Goal: Find contact information: Find contact information

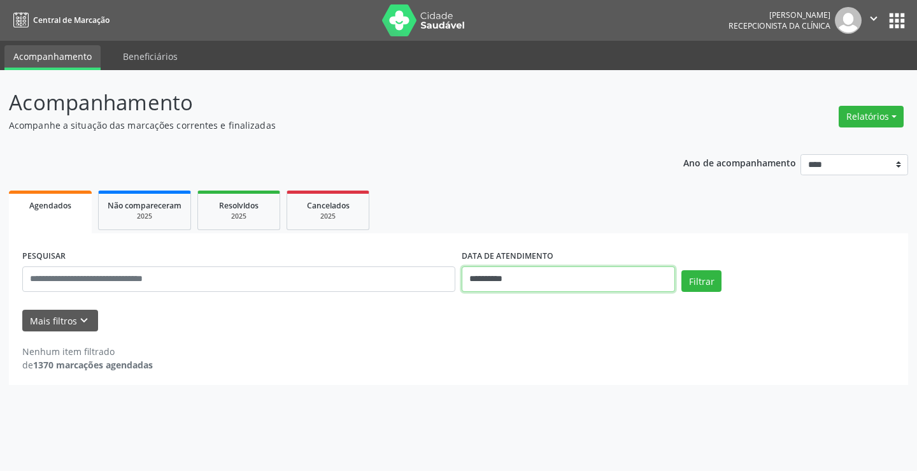
click at [516, 281] on input "**********" at bounding box center [568, 278] width 213 height 25
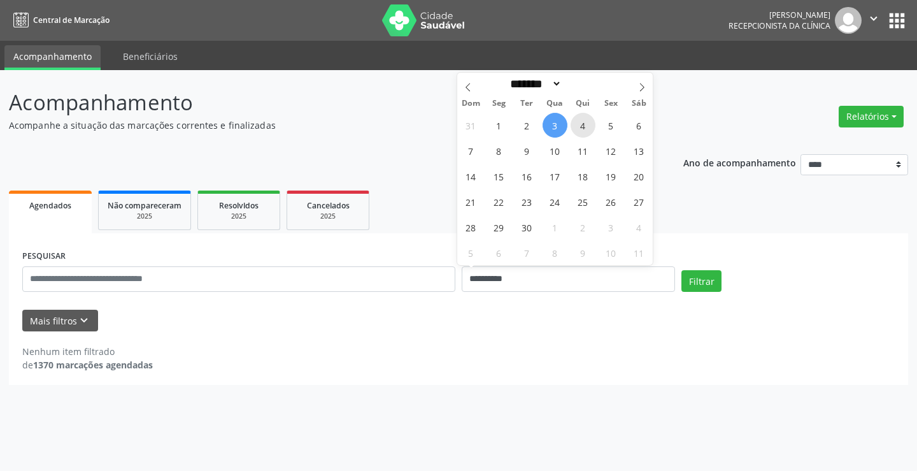
click at [586, 122] on span "4" at bounding box center [583, 125] width 25 height 25
type input "**********"
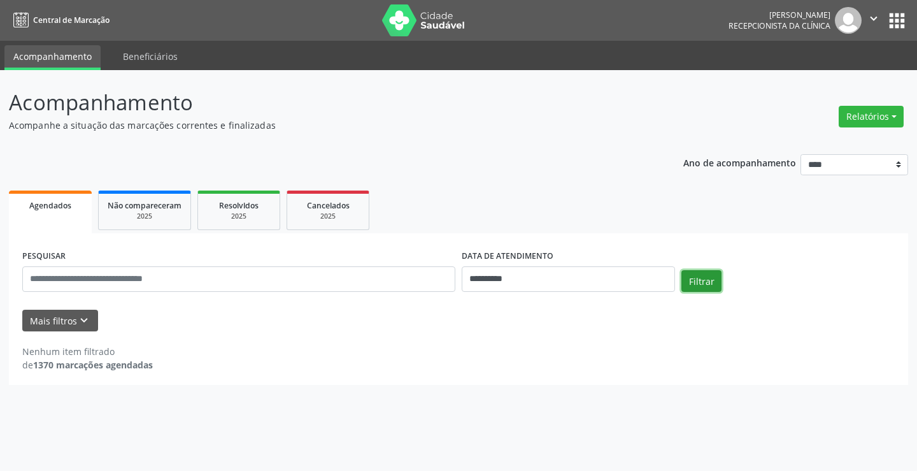
click at [701, 276] on button "Filtrar" at bounding box center [701, 281] width 40 height 22
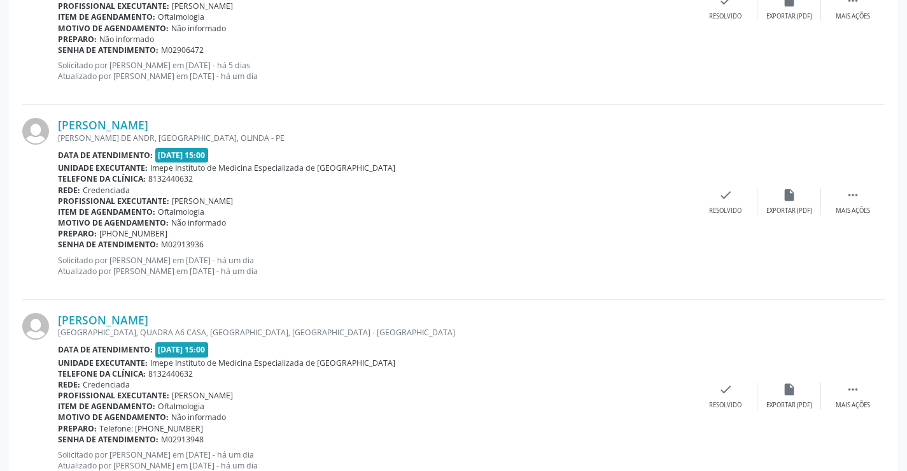
scroll to position [1878, 0]
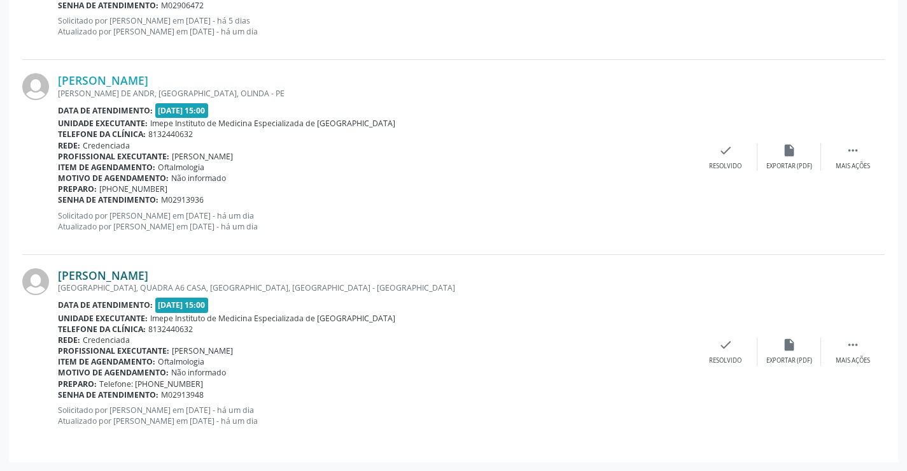
click at [146, 273] on link "[PERSON_NAME]" at bounding box center [103, 275] width 90 height 14
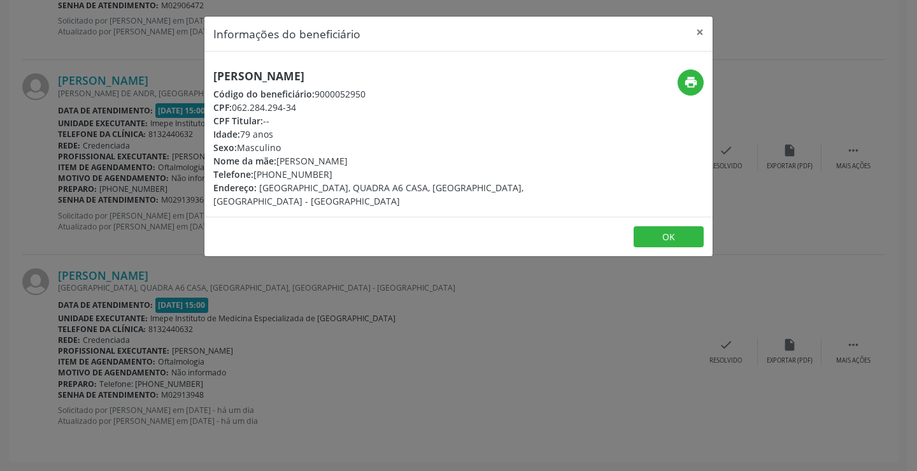
drag, startPoint x: 213, startPoint y: 75, endPoint x: 372, endPoint y: 79, distance: 159.3
click at [372, 79] on div "Heleno Bezerra de Lima Código do beneficiário: 9000052950 CPF: 062.284.294-34 C…" at bounding box center [373, 138] width 339 height 138
copy h5 "[PERSON_NAME]"
drag, startPoint x: 279, startPoint y: 175, endPoint x: 331, endPoint y: 175, distance: 52.2
click at [331, 175] on div "Telefone: (81) 98879-0844" at bounding box center [373, 173] width 321 height 13
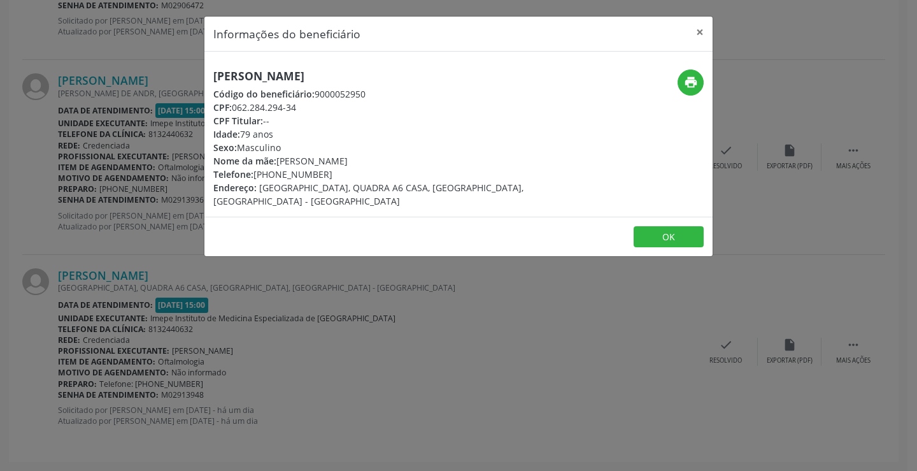
copy div "8879-0844"
click at [339, 371] on div "Informações do beneficiário × Heleno Bezerra de Lima Código do beneficiário: 90…" at bounding box center [458, 235] width 917 height 471
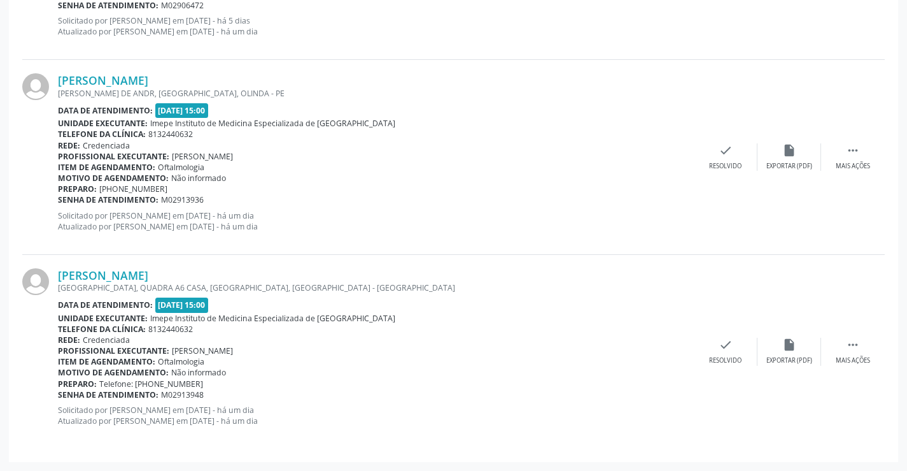
click at [167, 88] on div "[PERSON_NAME] DE ANDR, [GEOGRAPHIC_DATA], OLINDA - PE" at bounding box center [376, 93] width 636 height 11
click at [148, 76] on link "[PERSON_NAME]" at bounding box center [103, 80] width 90 height 14
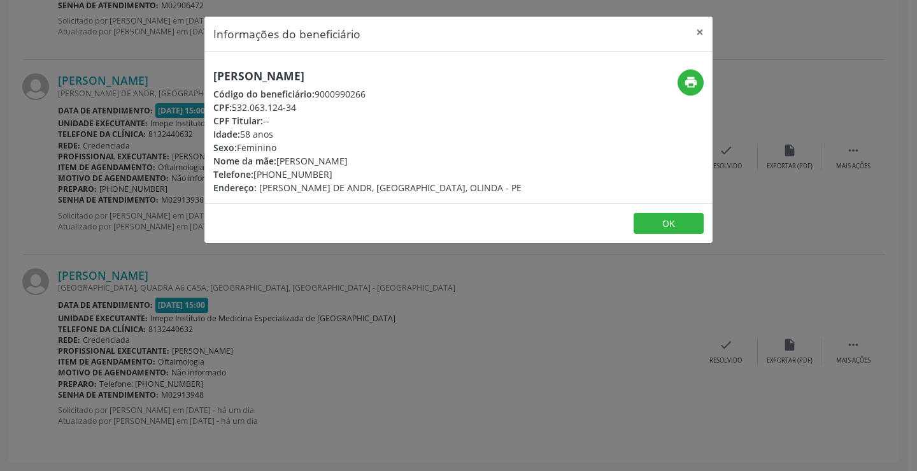
drag, startPoint x: 212, startPoint y: 73, endPoint x: 434, endPoint y: 73, distance: 222.3
click at [434, 73] on div "Ivone Henrique de Araujo Código do beneficiário: 9000990266 CPF: 532.063.124-34…" at bounding box center [373, 131] width 339 height 125
copy h5 "[PERSON_NAME]"
drag, startPoint x: 279, startPoint y: 172, endPoint x: 320, endPoint y: 173, distance: 41.4
click at [320, 173] on div "Telefone: (81) 99976-6486" at bounding box center [367, 173] width 308 height 13
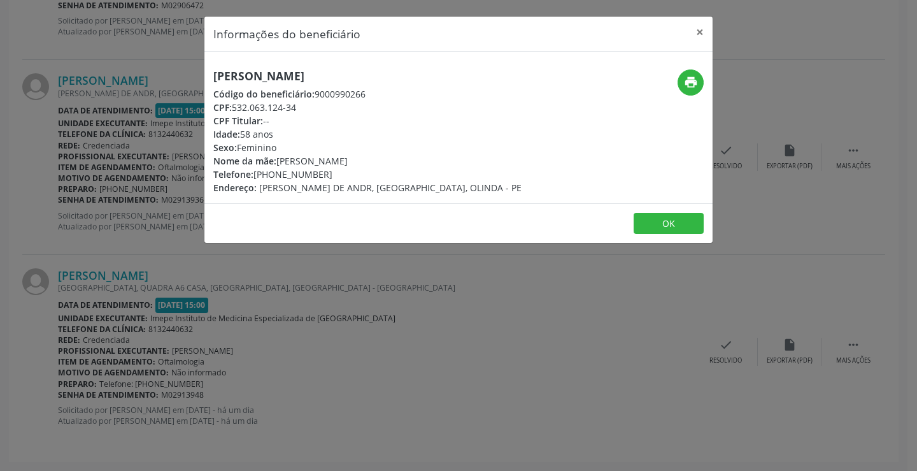
copy div "9976-6486"
click at [377, 311] on div "Informações do beneficiário × Ivone Henrique de Araujo Código do beneficiário: …" at bounding box center [458, 235] width 917 height 471
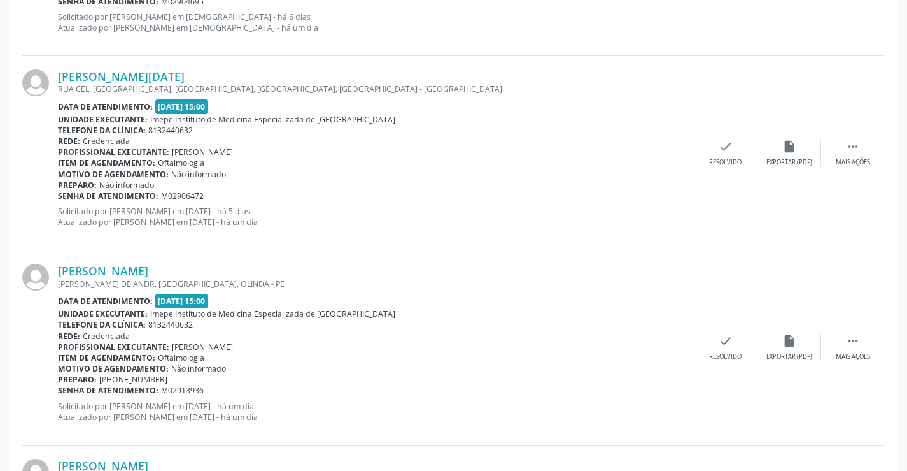
scroll to position [1687, 0]
click at [160, 72] on link "[PERSON_NAME][DATE]" at bounding box center [121, 77] width 127 height 14
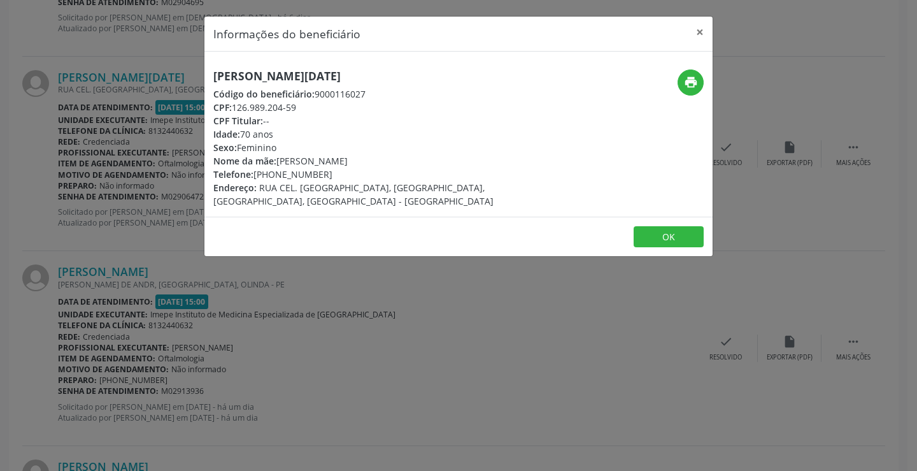
click at [223, 77] on h5 "[PERSON_NAME][DATE]" at bounding box center [373, 75] width 321 height 13
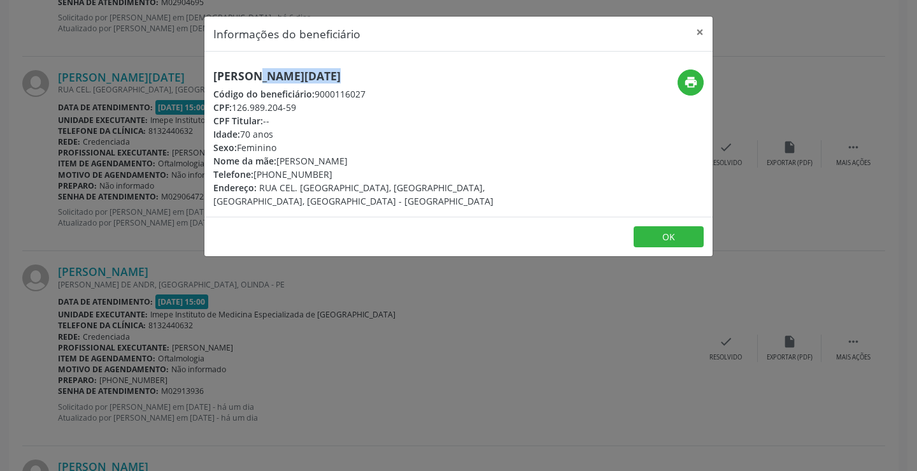
drag, startPoint x: 278, startPoint y: 176, endPoint x: 324, endPoint y: 173, distance: 45.9
click at [324, 173] on div "Telefone: (81) 98824-4546" at bounding box center [373, 173] width 321 height 13
copy div "8824-4546"
click at [436, 302] on div "Informações do beneficiário × Celia Lucia Soares da Silva Código do beneficiári…" at bounding box center [458, 235] width 917 height 471
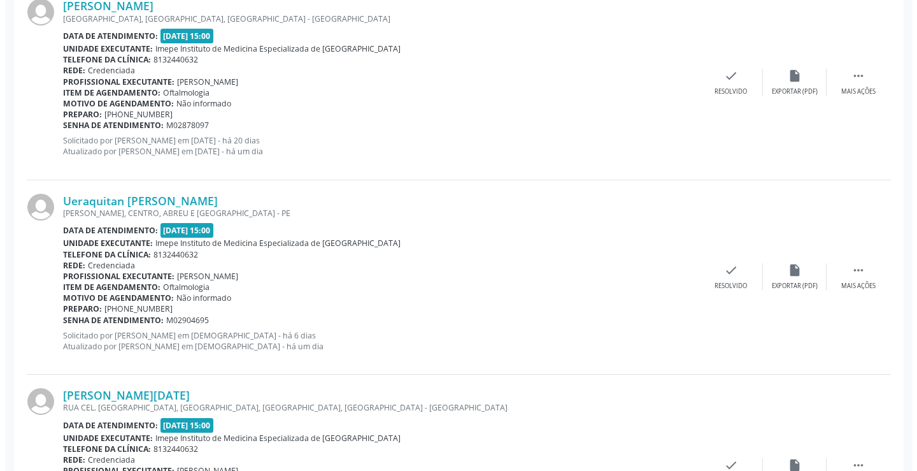
scroll to position [1369, 0]
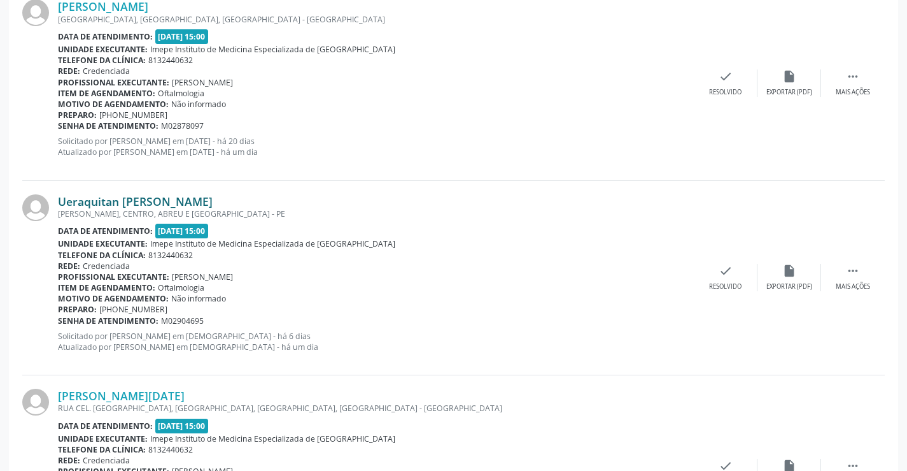
click at [161, 197] on link "Ueraquitan [PERSON_NAME]" at bounding box center [135, 201] width 155 height 14
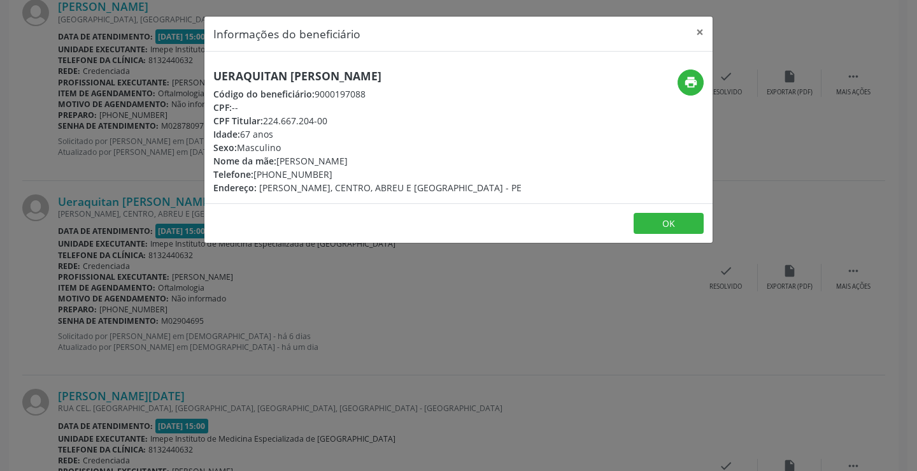
drag, startPoint x: 325, startPoint y: 88, endPoint x: 430, endPoint y: 78, distance: 106.2
click at [447, 80] on div "Ueraquitan Pedro Ferreira Código do beneficiário: 9000197088 CPF: -- CPF Titula…" at bounding box center [373, 131] width 339 height 125
copy h5 "Ueraquitan [PERSON_NAME]"
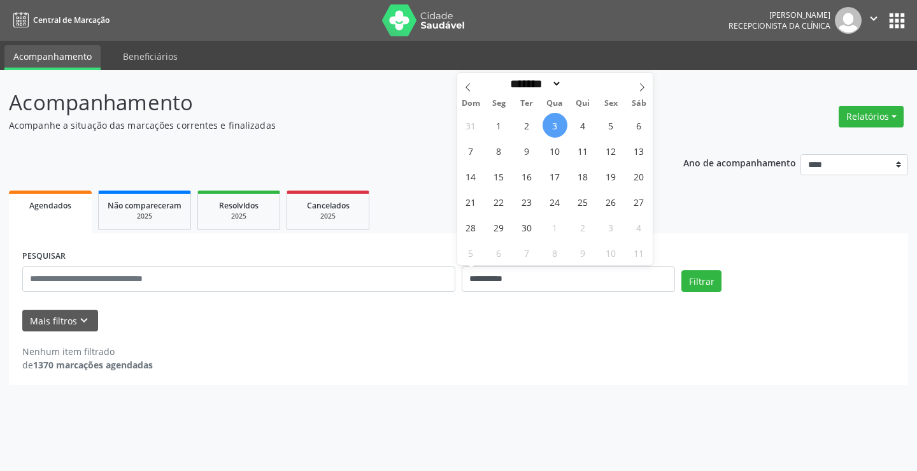
select select "*"
click at [578, 129] on span "4" at bounding box center [583, 125] width 25 height 25
type input "**********"
click at [578, 129] on span "4" at bounding box center [583, 125] width 25 height 25
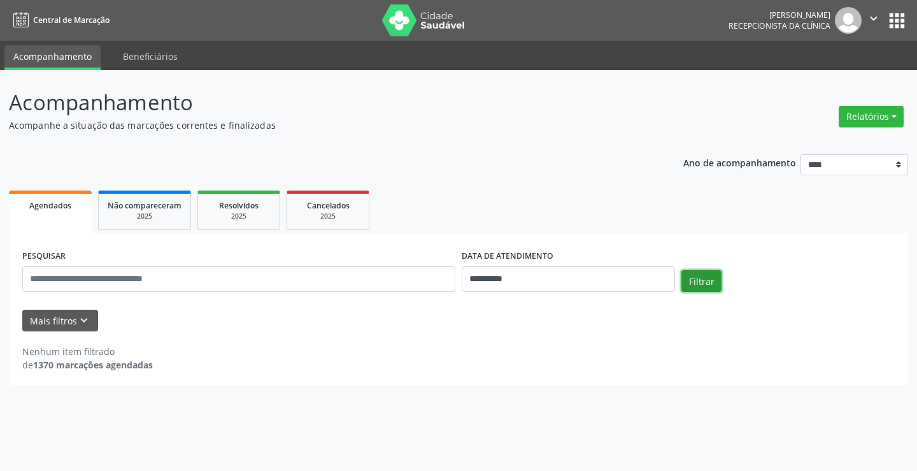
click at [699, 281] on button "Filtrar" at bounding box center [701, 281] width 40 height 22
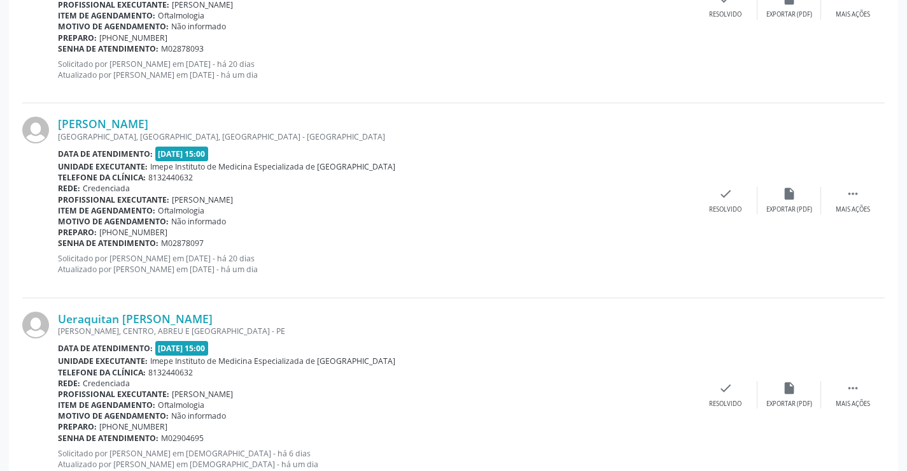
scroll to position [1177, 0]
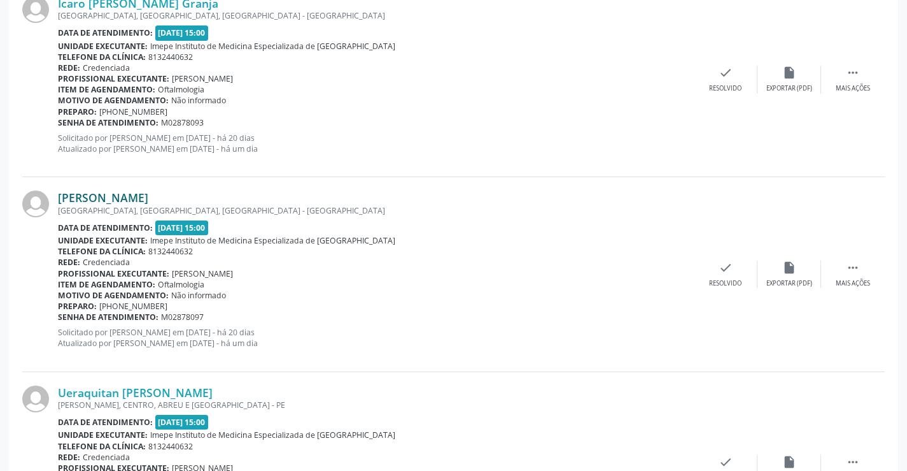
click at [148, 196] on link "[PERSON_NAME]" at bounding box center [103, 197] width 90 height 14
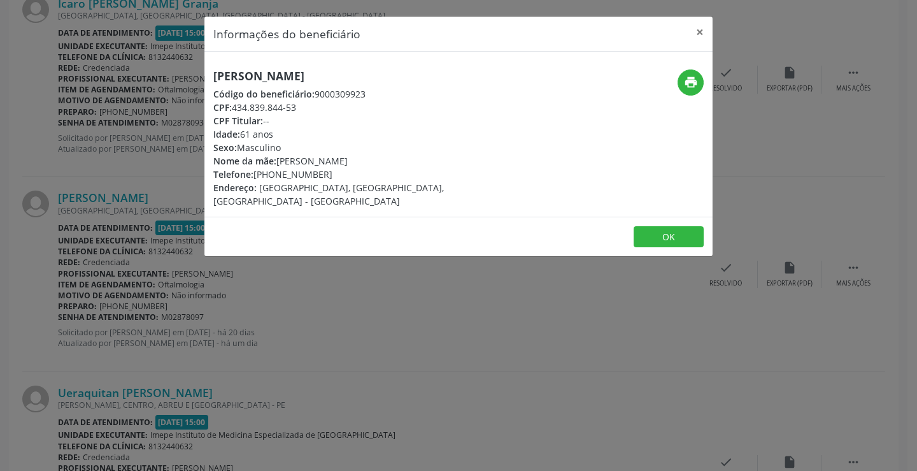
drag, startPoint x: 494, startPoint y: 63, endPoint x: 174, endPoint y: 79, distance: 320.7
click at [174, 79] on div "Informações do beneficiário × [PERSON_NAME] Código do beneficiário: 9000309923 …" at bounding box center [458, 235] width 917 height 471
copy h5 "[PERSON_NAME]"
click at [296, 351] on div "Informações do beneficiário × [PERSON_NAME] Código do beneficiário: 9000309923 …" at bounding box center [458, 235] width 917 height 471
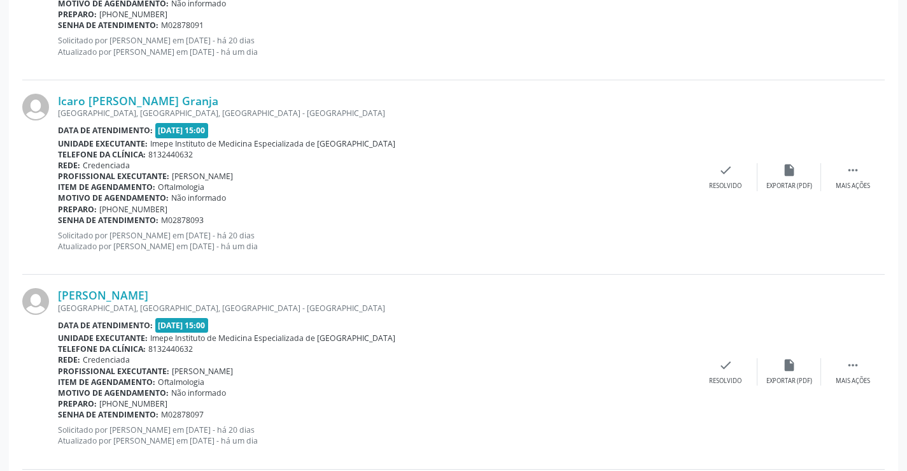
scroll to position [986, 0]
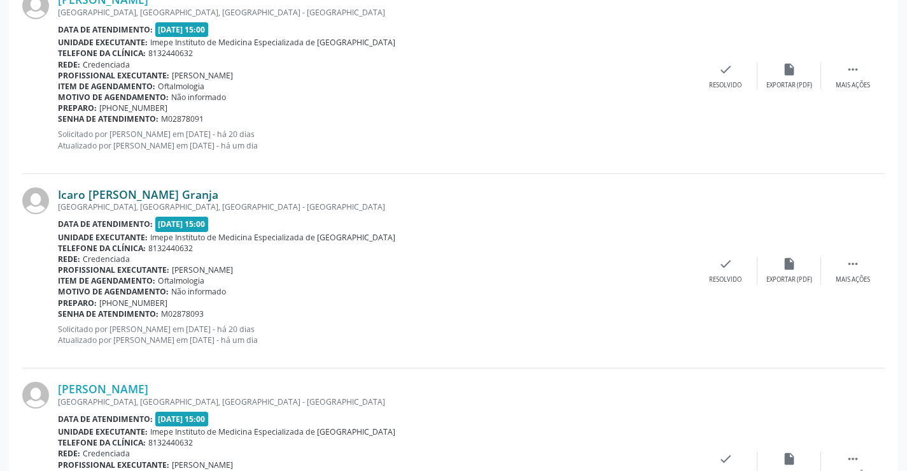
click at [153, 196] on link "Icaro [PERSON_NAME] Granja" at bounding box center [138, 194] width 160 height 14
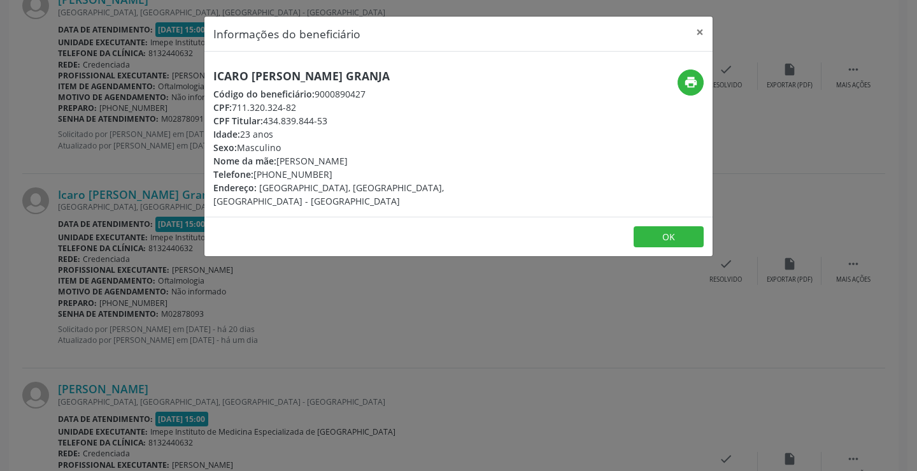
drag, startPoint x: 210, startPoint y: 76, endPoint x: 494, endPoint y: 80, distance: 284.1
click at [494, 80] on div "Icaro [PERSON_NAME] Granja Código do beneficiário: 9000890427 CPF: 711.320.324-…" at bounding box center [373, 138] width 339 height 138
copy h5 "Icaro [PERSON_NAME] Granja"
drag, startPoint x: 276, startPoint y: 175, endPoint x: 342, endPoint y: 175, distance: 66.2
click at [342, 175] on div "Telefone: [PHONE_NUMBER]" at bounding box center [373, 173] width 321 height 13
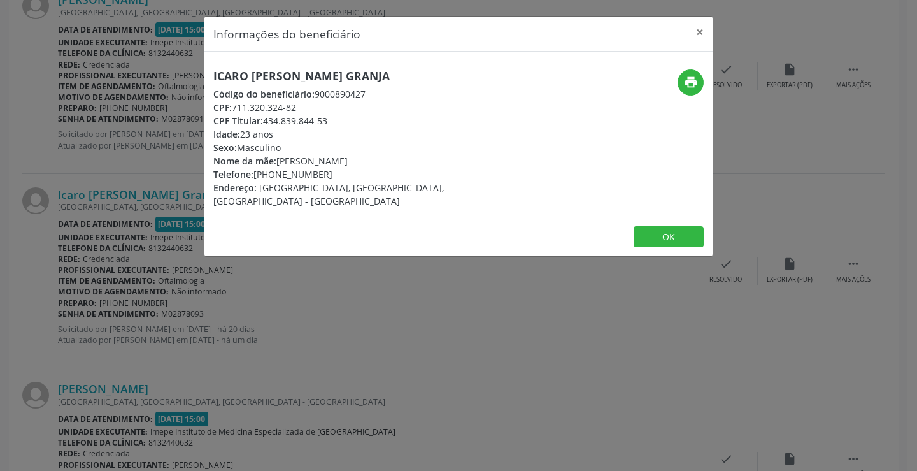
copy div "8813-8966"
click at [346, 321] on div "Informações do beneficiário × Icaro Vinicios Nascimento Granja Código do benefi…" at bounding box center [458, 235] width 917 height 471
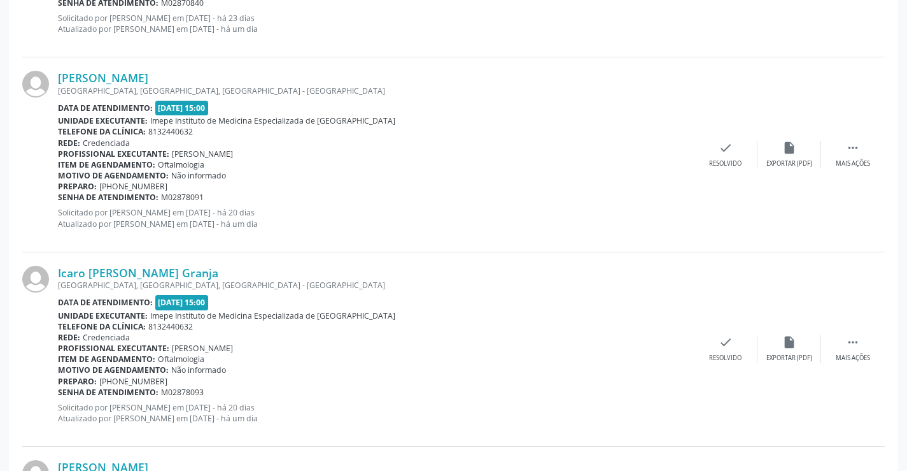
scroll to position [795, 0]
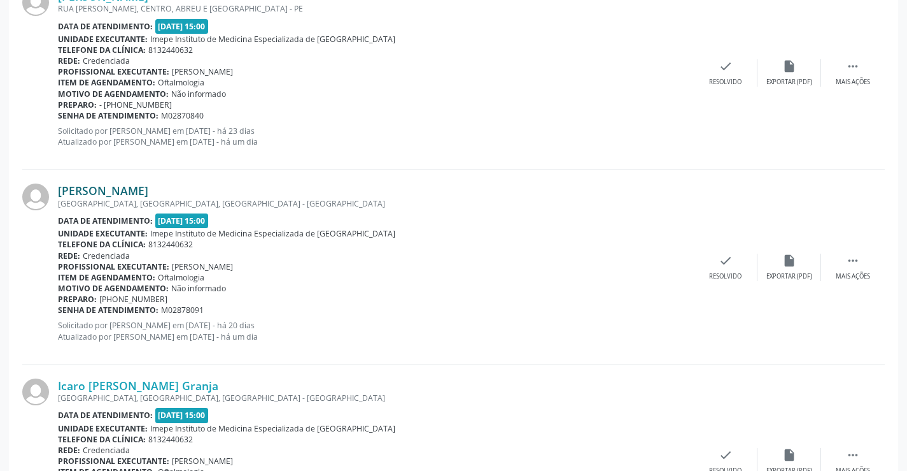
click at [147, 193] on link "[PERSON_NAME]" at bounding box center [103, 190] width 90 height 14
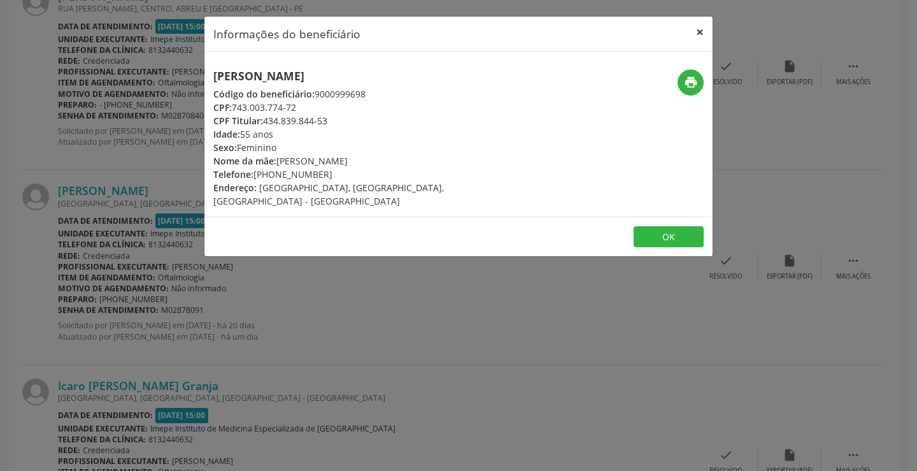
click at [697, 31] on button "×" at bounding box center [699, 32] width 25 height 31
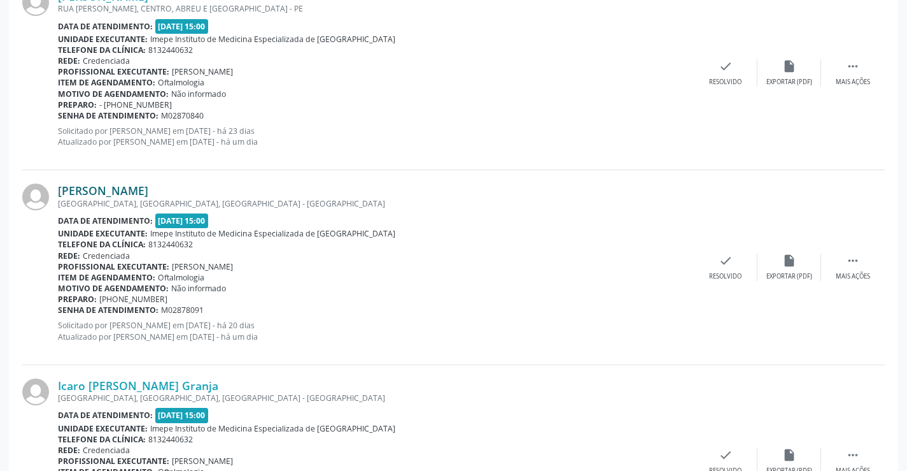
click at [148, 188] on link "[PERSON_NAME]" at bounding box center [103, 190] width 90 height 14
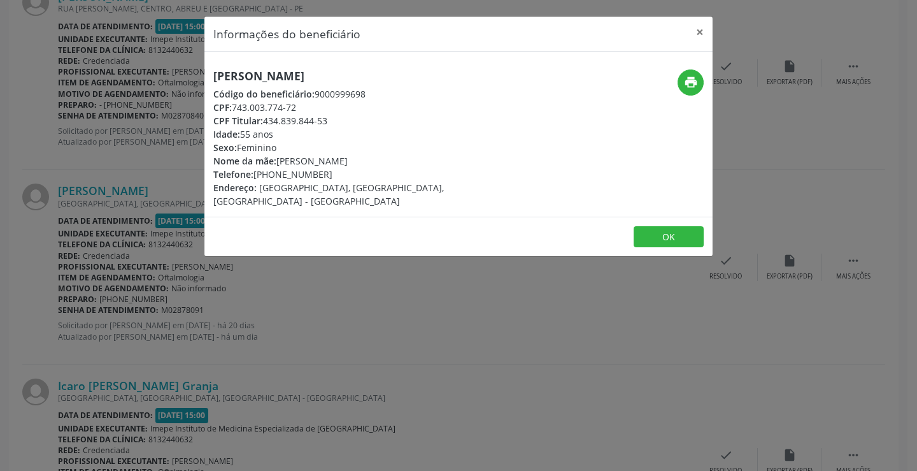
drag, startPoint x: 207, startPoint y: 73, endPoint x: 471, endPoint y: 82, distance: 264.4
click at [471, 82] on div "[PERSON_NAME] Código do beneficiário: 9000999698 CPF: 743.003.774-72 CPF Titula…" at bounding box center [373, 138] width 339 height 138
copy h5 "[PERSON_NAME]"
click at [327, 295] on div "Informações do beneficiário × [PERSON_NAME] Código do beneficiário: 9000999698 …" at bounding box center [458, 235] width 917 height 471
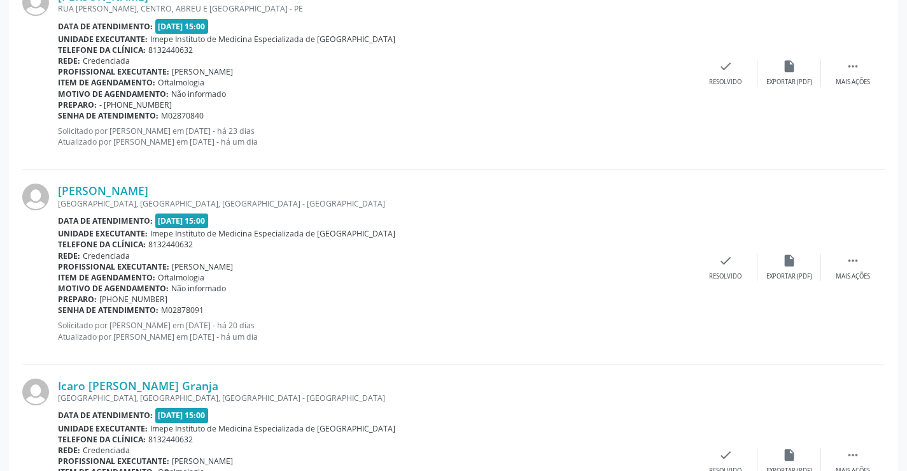
scroll to position [604, 0]
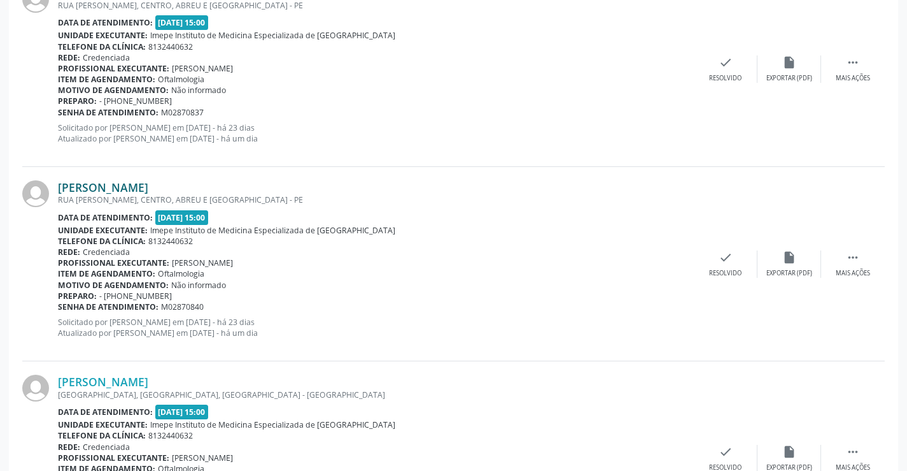
click at [113, 185] on link "[PERSON_NAME]" at bounding box center [103, 187] width 90 height 14
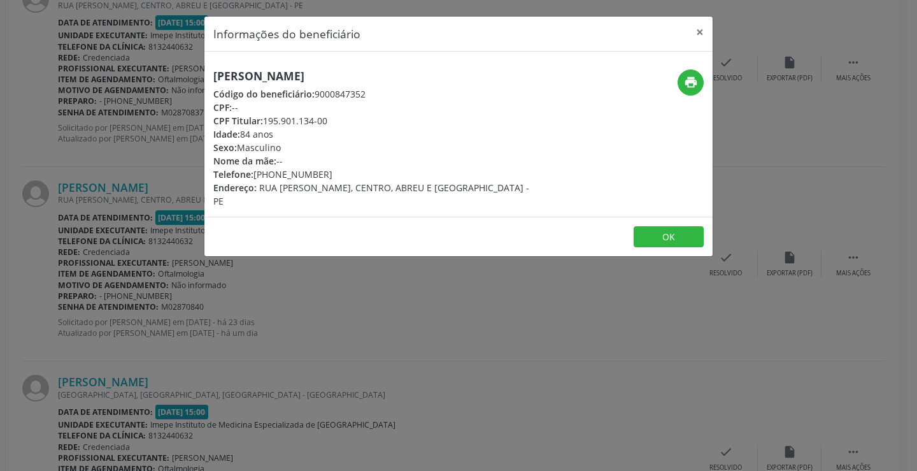
drag, startPoint x: 215, startPoint y: 71, endPoint x: 471, endPoint y: 64, distance: 256.7
click at [471, 64] on div "[PERSON_NAME] Código do beneficiário: 9000847352 CPF: -- CPF Titular: 195.901.1…" at bounding box center [458, 134] width 508 height 165
copy h5 "[PERSON_NAME]"
drag, startPoint x: 280, startPoint y: 175, endPoint x: 333, endPoint y: 169, distance: 53.9
click at [333, 169] on div "Telefone: [PHONE_NUMBER]" at bounding box center [373, 173] width 321 height 13
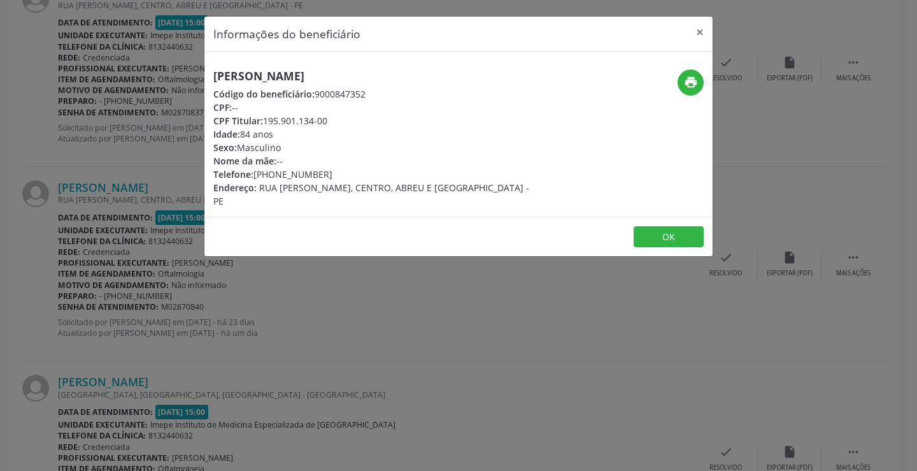
copy div "8702-5062"
click at [330, 324] on div "Informações do beneficiário × [PERSON_NAME] Código do beneficiário: 9000847352 …" at bounding box center [458, 235] width 917 height 471
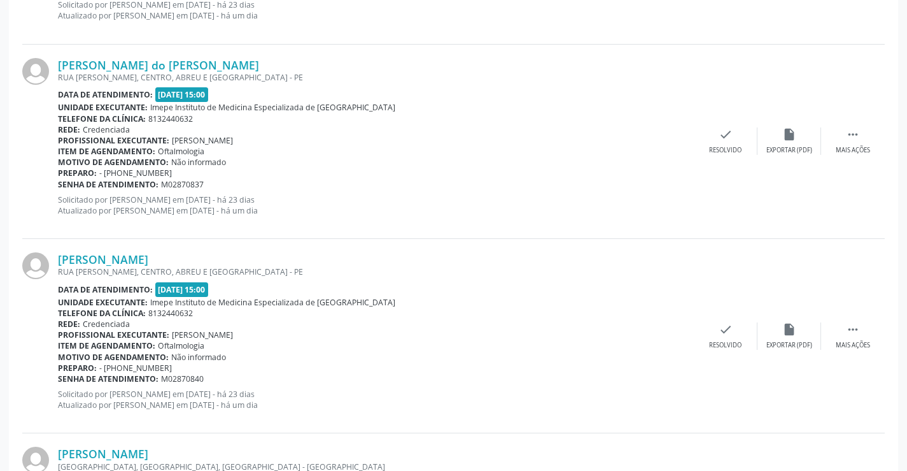
scroll to position [413, 0]
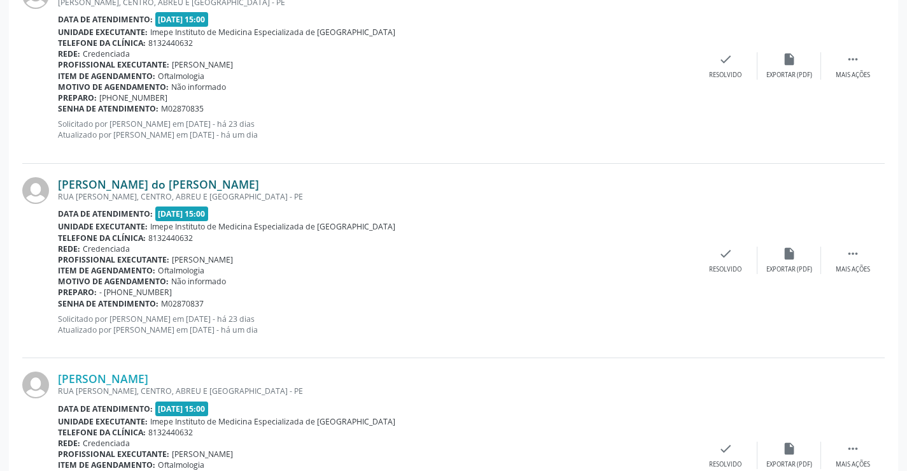
click at [176, 182] on link "[PERSON_NAME] do [PERSON_NAME]" at bounding box center [158, 184] width 201 height 14
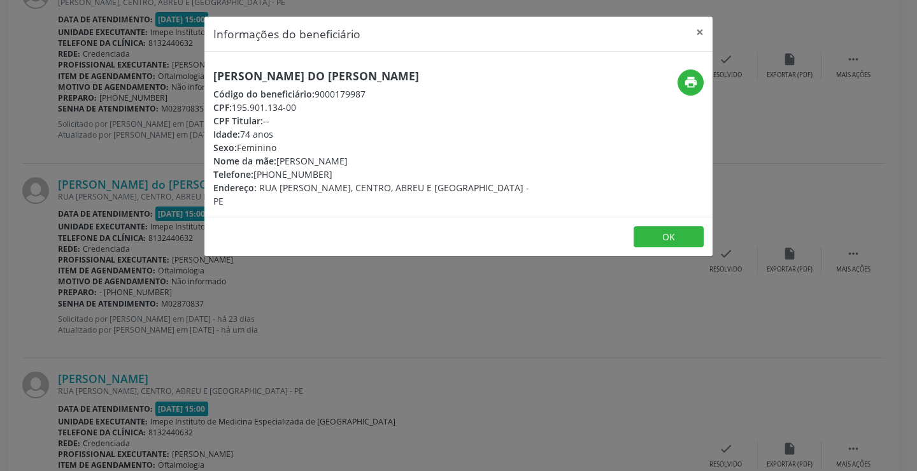
drag, startPoint x: 204, startPoint y: 85, endPoint x: 498, endPoint y: 87, distance: 294.2
click at [498, 87] on div "Informações do beneficiário × Maria do [PERSON_NAME] Código do beneficiário: 90…" at bounding box center [458, 136] width 509 height 241
click at [486, 76] on h5 "[PERSON_NAME] do [PERSON_NAME]" at bounding box center [373, 75] width 321 height 13
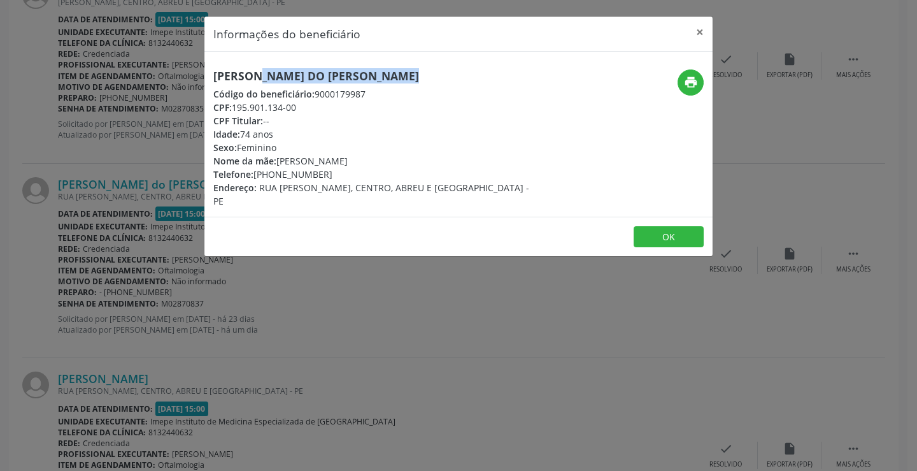
copy div "[PERSON_NAME] do [PERSON_NAME]"
drag, startPoint x: 304, startPoint y: 178, endPoint x: 322, endPoint y: 178, distance: 18.5
click at [322, 178] on div "Telefone: [PHONE_NUMBER]" at bounding box center [373, 173] width 321 height 13
copy div "98702-5062"
click at [357, 318] on div "Informações do beneficiário × Maria do [PERSON_NAME] Código do beneficiário: 90…" at bounding box center [458, 235] width 917 height 471
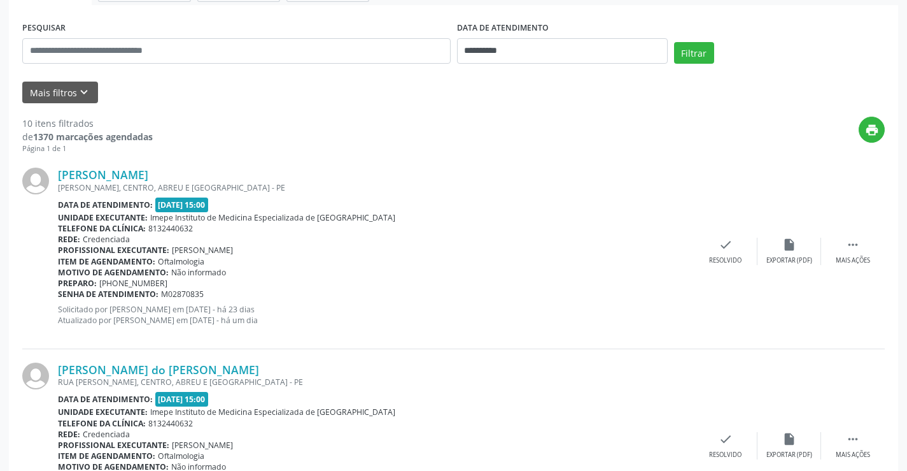
scroll to position [222, 0]
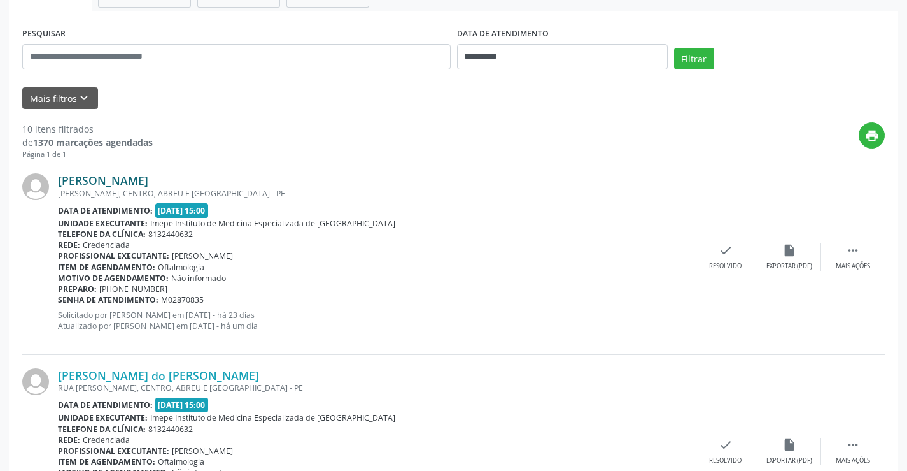
click at [136, 176] on link "[PERSON_NAME]" at bounding box center [103, 180] width 90 height 14
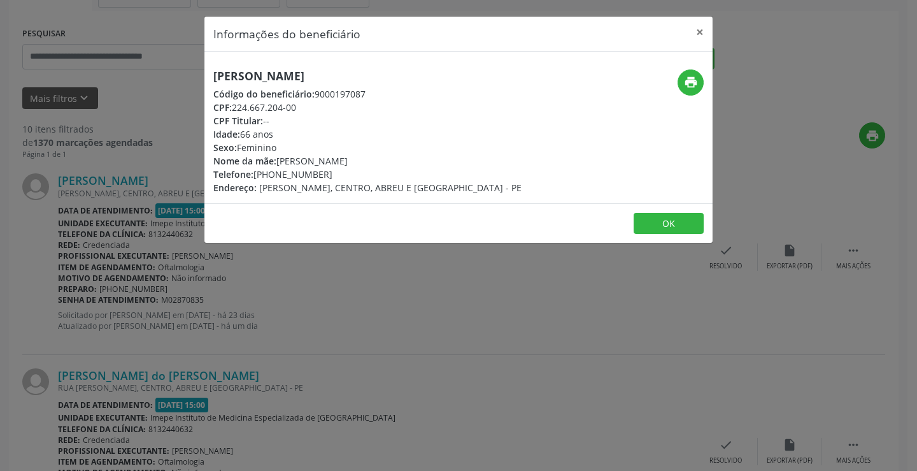
drag, startPoint x: 212, startPoint y: 70, endPoint x: 411, endPoint y: 85, distance: 199.9
click at [411, 85] on div "[PERSON_NAME] Código do beneficiário: 9000197087 CPF: 224.667.204-00 CPF Titula…" at bounding box center [373, 131] width 339 height 125
click at [388, 75] on h5 "[PERSON_NAME]" at bounding box center [367, 75] width 308 height 13
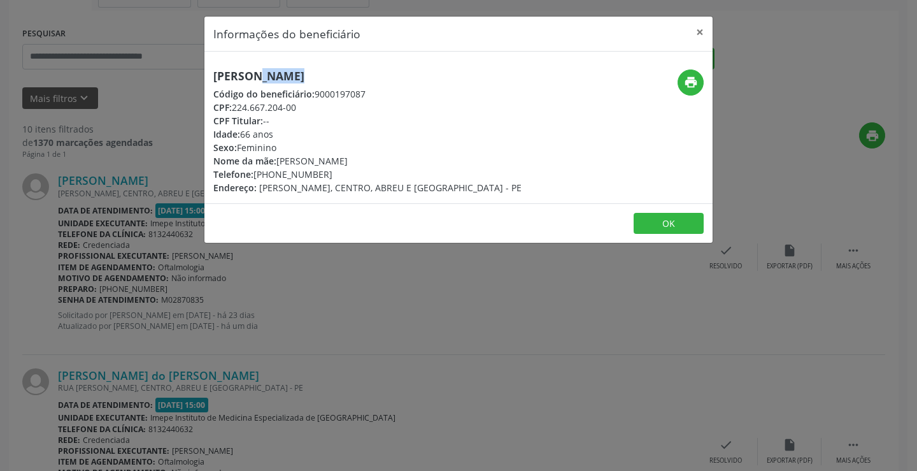
drag, startPoint x: 276, startPoint y: 176, endPoint x: 325, endPoint y: 169, distance: 49.4
click at [327, 170] on div "Telefone: [PHONE_NUMBER]" at bounding box center [367, 173] width 308 height 13
copy div "8734-5735"
click at [699, 36] on button "×" at bounding box center [699, 32] width 25 height 31
